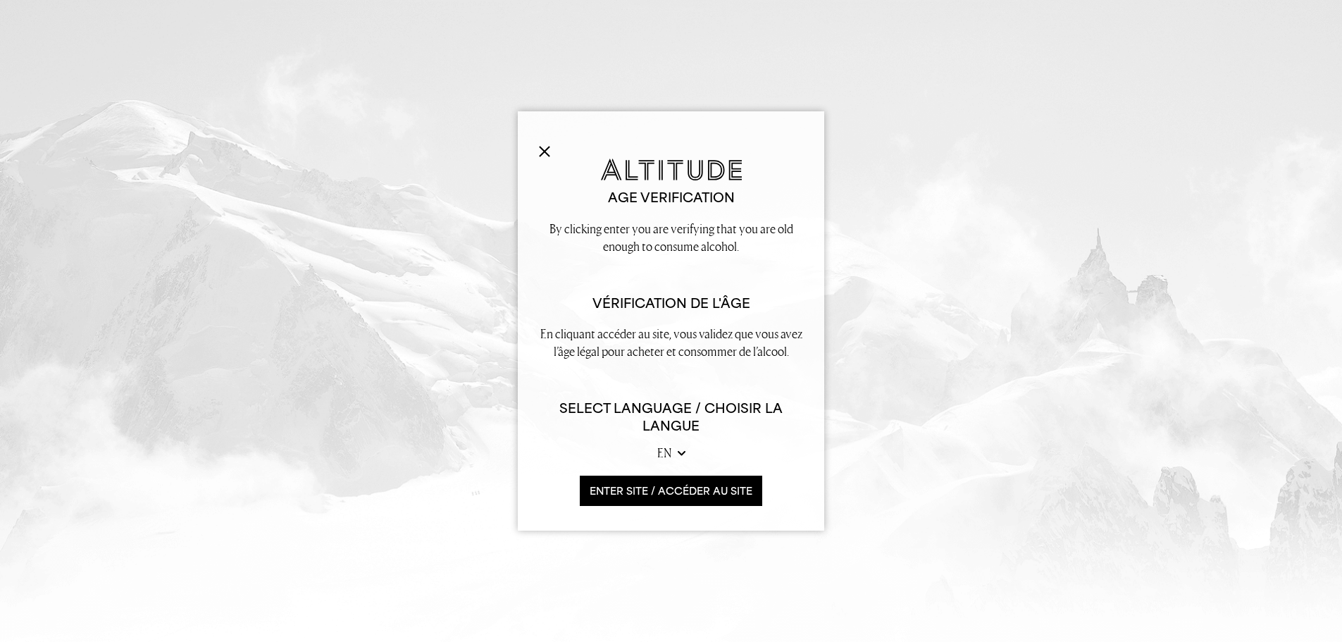
click at [647, 488] on button "ENTER SITE / accéder au site" at bounding box center [671, 491] width 182 height 30
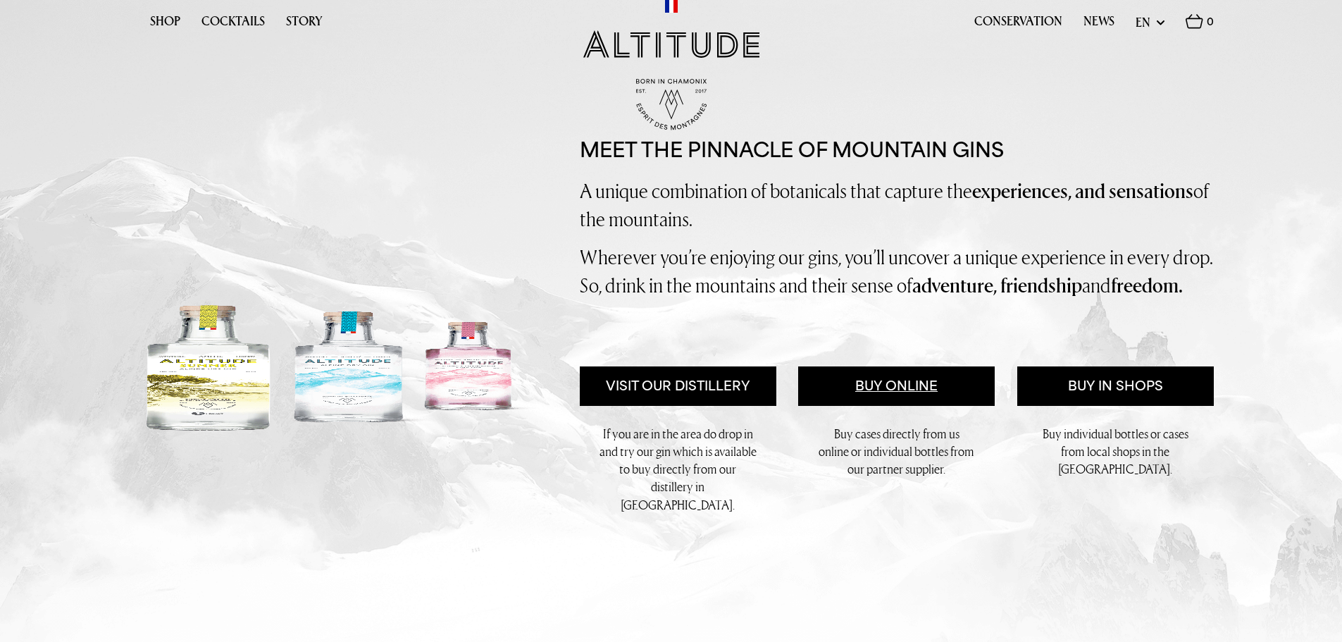
click at [884, 406] on link "Buy Online" at bounding box center [896, 385] width 197 height 39
